Goal: Task Accomplishment & Management: Manage account settings

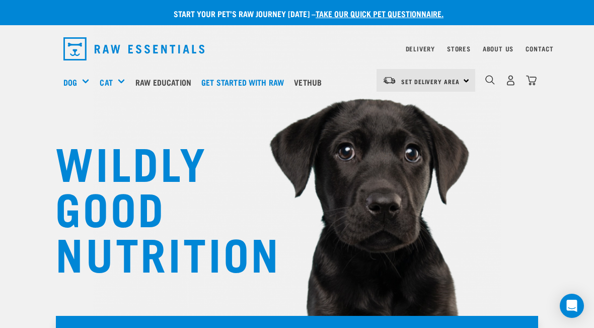
click at [412, 79] on img "dropdown navigation" at bounding box center [510, 80] width 11 height 11
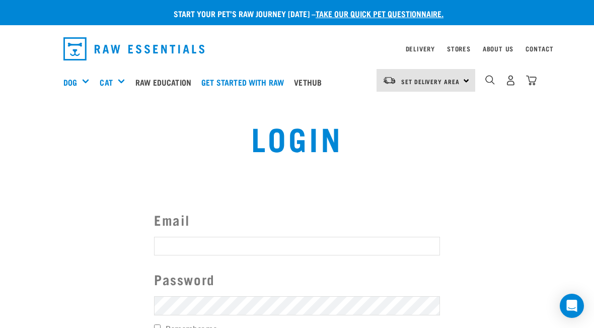
click at [402, 247] on input "Email" at bounding box center [297, 246] width 286 height 18
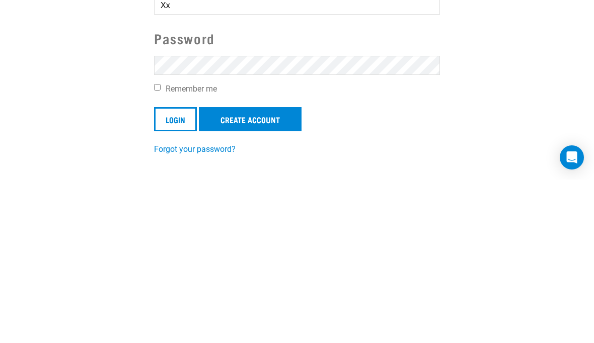
type input "X"
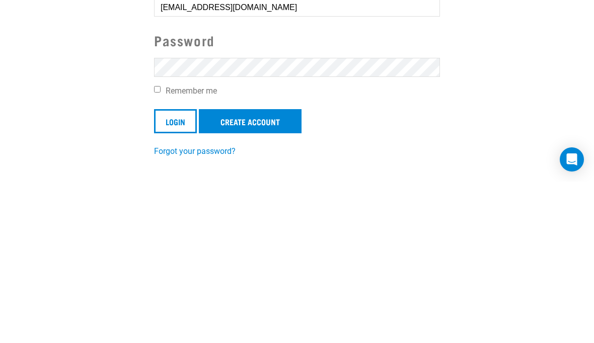
type input "xxamandameyerxx@gmail.com"
click at [257, 271] on link "Create Account" at bounding box center [250, 283] width 103 height 24
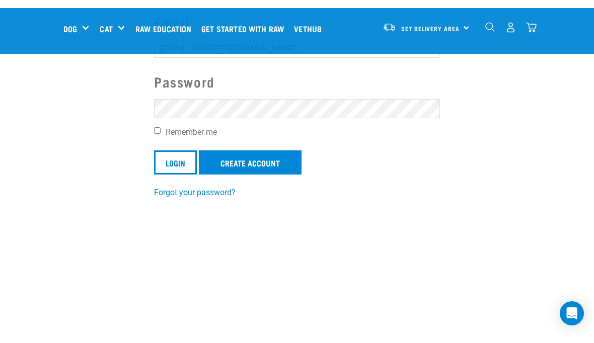
scroll to position [79, 0]
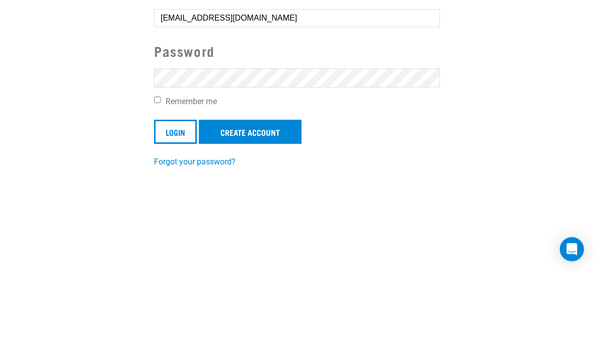
click at [271, 192] on link "Create Account" at bounding box center [250, 204] width 103 height 24
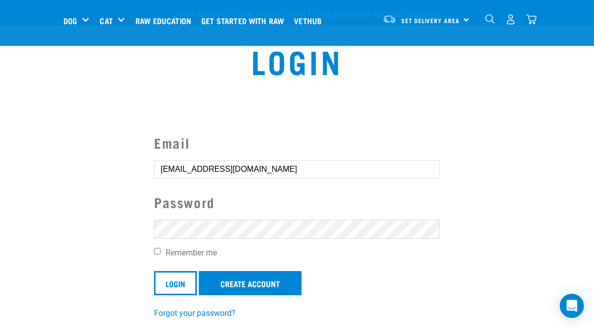
scroll to position [151, 0]
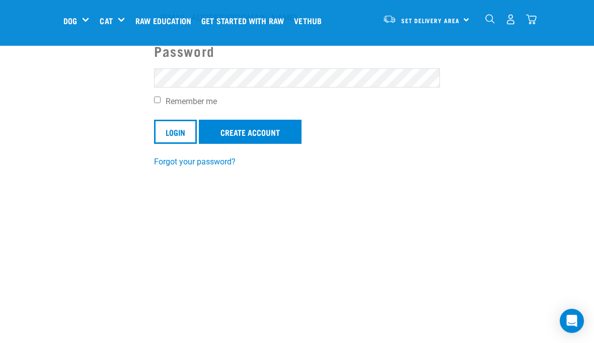
click at [173, 134] on input "Login" at bounding box center [175, 132] width 43 height 24
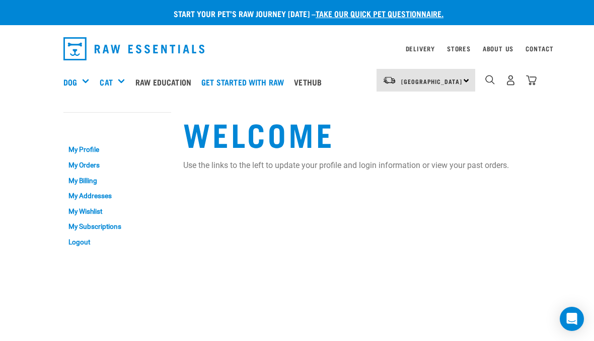
click at [0, 0] on div "Mixes & Minces" at bounding box center [0, 0] width 0 height 0
